Goal: Information Seeking & Learning: Learn about a topic

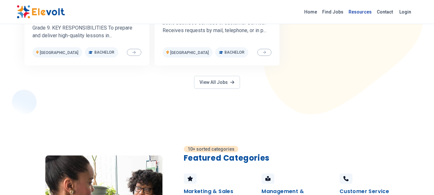
scroll to position [385, 0]
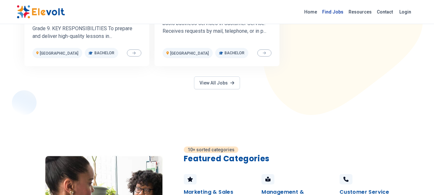
click at [337, 11] on link "Find Jobs" at bounding box center [332, 12] width 26 height 10
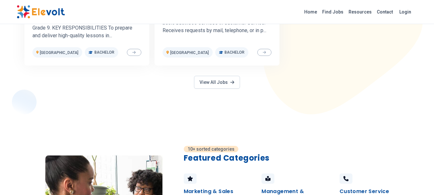
scroll to position [289, 0]
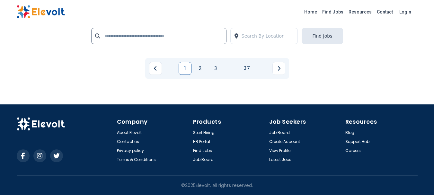
scroll to position [1505, 0]
click at [201, 67] on link "2" at bounding box center [200, 68] width 13 height 13
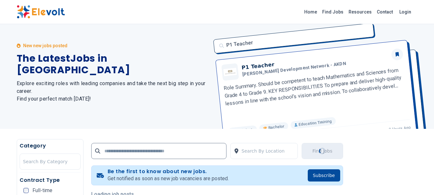
scroll to position [0, 0]
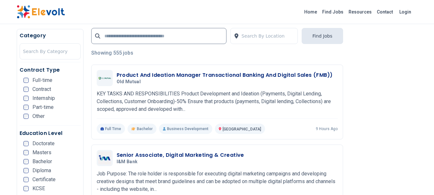
scroll to position [161, 0]
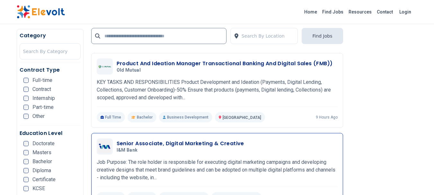
click at [151, 151] on h5 "I&M Bank" at bounding box center [179, 150] width 125 height 6
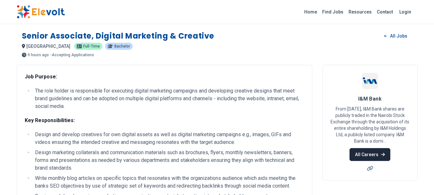
click at [367, 159] on link "All Careers" at bounding box center [369, 154] width 41 height 13
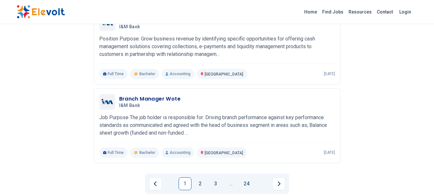
scroll to position [738, 0]
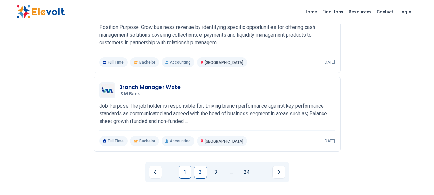
click at [199, 172] on link "2" at bounding box center [200, 172] width 13 height 13
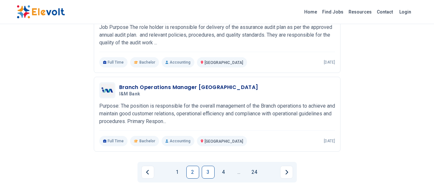
click at [208, 167] on link "3" at bounding box center [208, 172] width 13 height 13
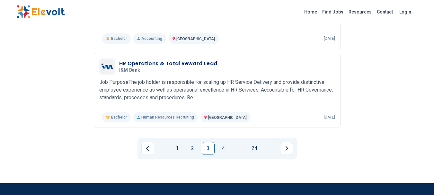
scroll to position [771, 0]
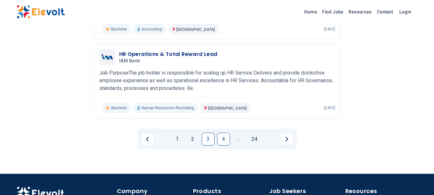
click at [225, 138] on link "4" at bounding box center [223, 139] width 13 height 13
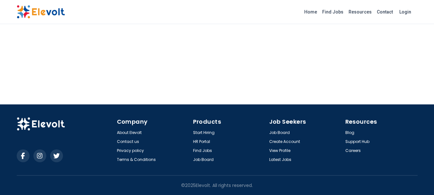
scroll to position [835, 0]
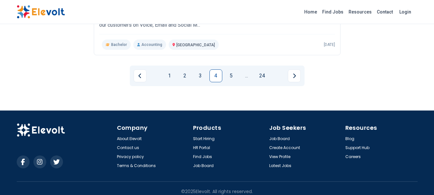
click at [57, 16] on img at bounding box center [41, 11] width 48 height 13
click at [330, 13] on link "Find Jobs" at bounding box center [332, 12] width 26 height 10
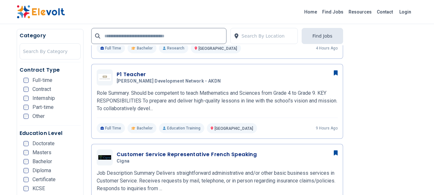
scroll to position [417, 0]
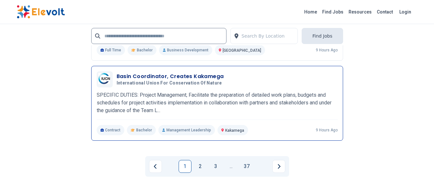
scroll to position [1509, 0]
